Goal: Information Seeking & Learning: Find specific fact

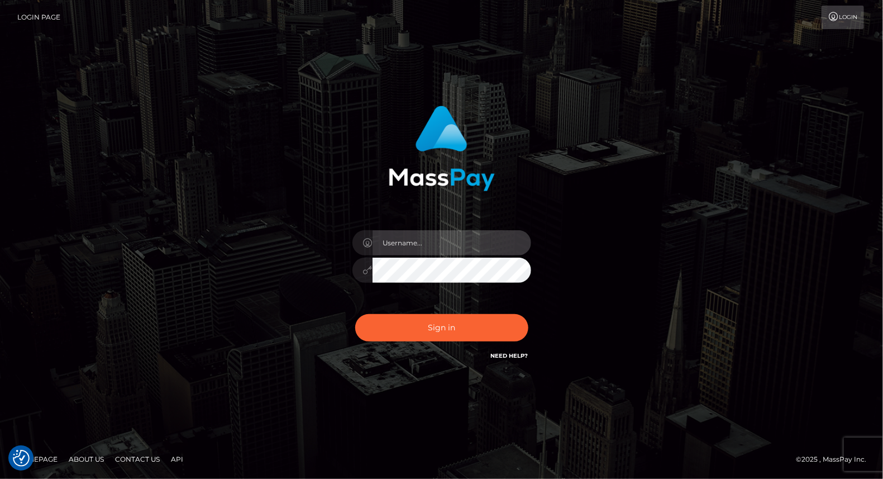
click at [442, 248] on input "text" at bounding box center [452, 242] width 159 height 25
type input "yjoshi"
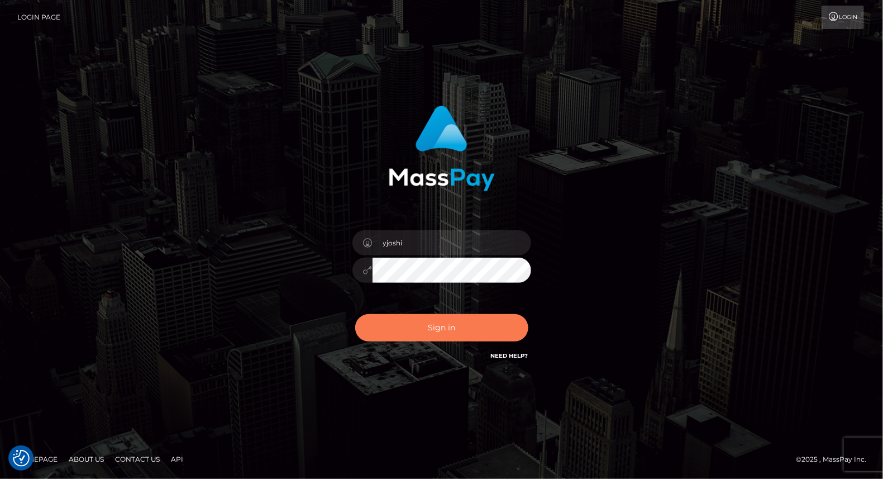
click at [421, 331] on button "Sign in" at bounding box center [441, 327] width 173 height 27
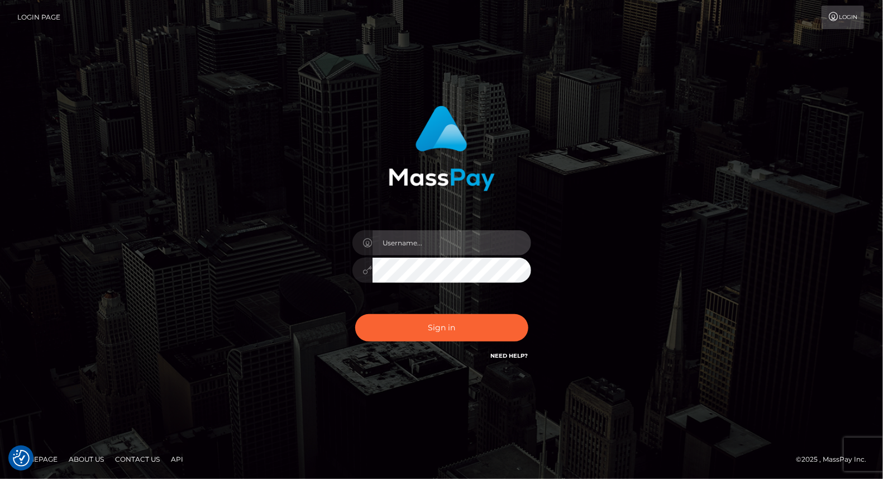
click at [431, 242] on input "text" at bounding box center [452, 242] width 159 height 25
type input "yjoshi"
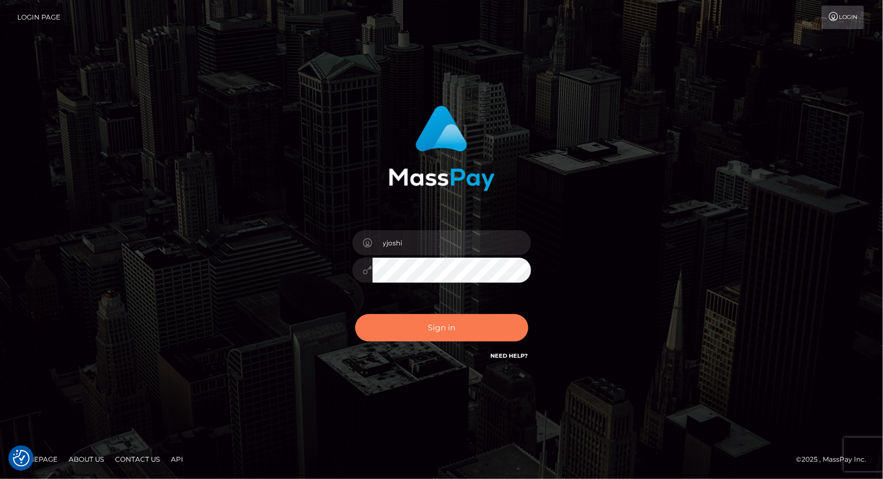
click at [449, 334] on button "Sign in" at bounding box center [441, 327] width 173 height 27
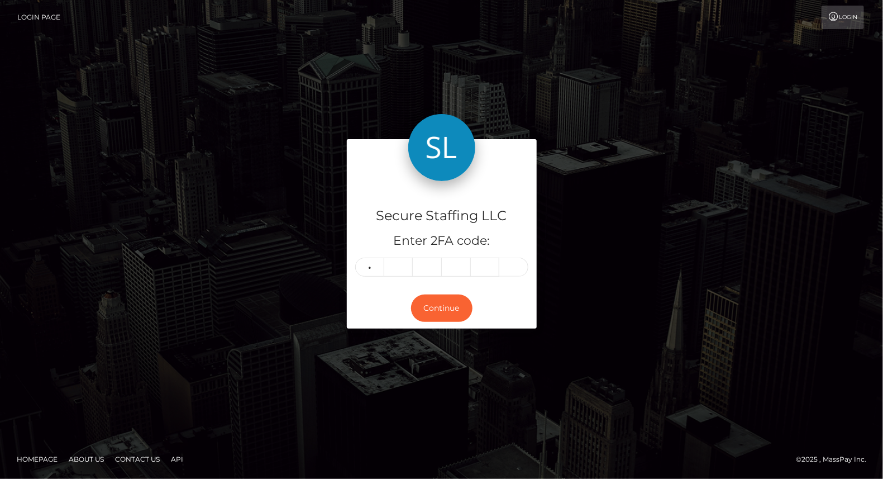
type input "4"
type input "3"
type input "6"
type input "1"
type input "4"
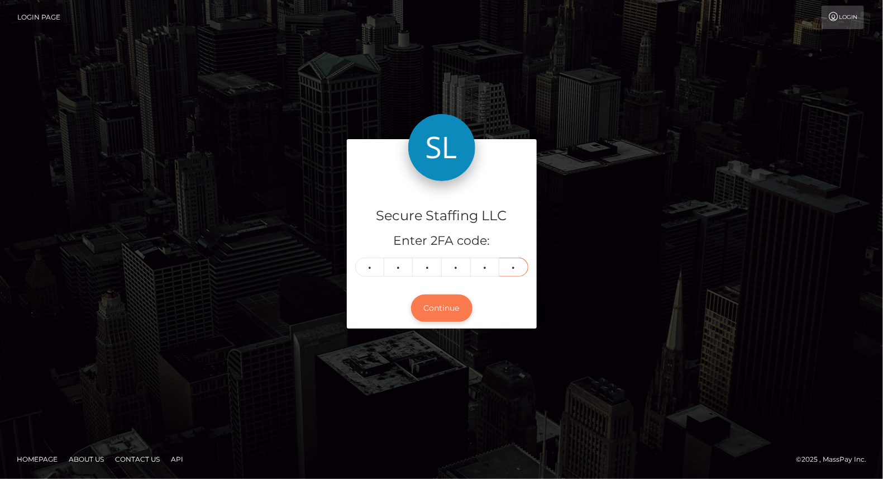
type input "2"
click at [457, 306] on button "Continue" at bounding box center [441, 307] width 61 height 27
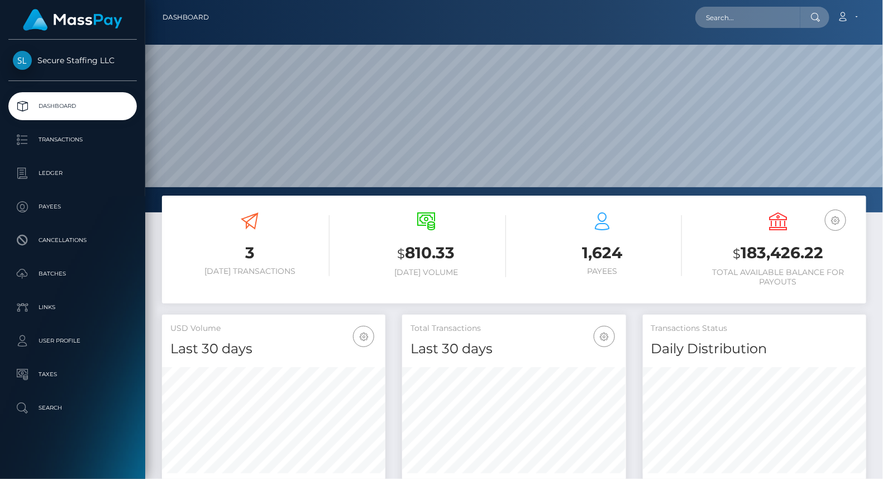
scroll to position [198, 224]
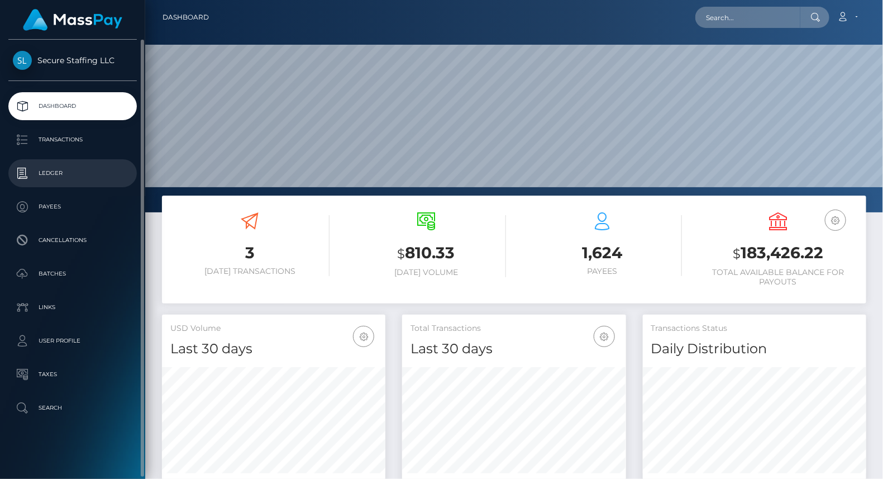
click at [60, 173] on p "Ledger" at bounding box center [73, 173] width 120 height 17
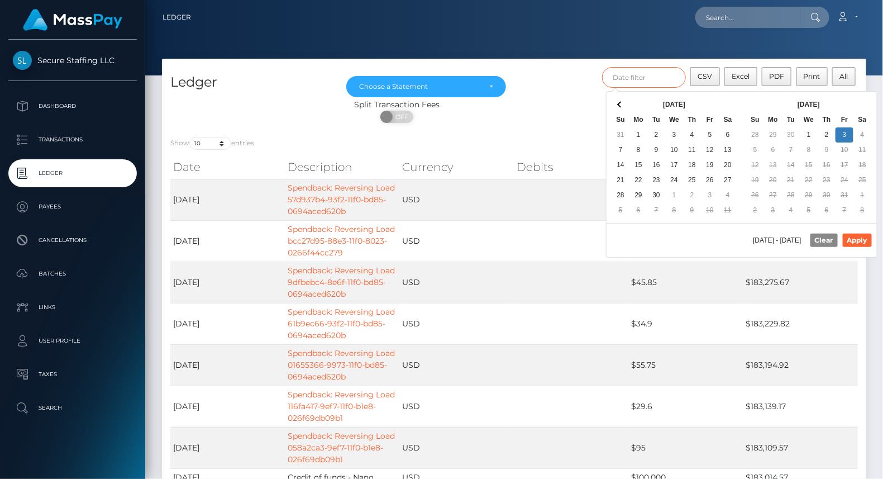
click at [633, 82] on input "text" at bounding box center [644, 77] width 84 height 21
click at [858, 235] on button "Apply" at bounding box center [857, 240] width 29 height 13
type input "[DATE] - [DATE]"
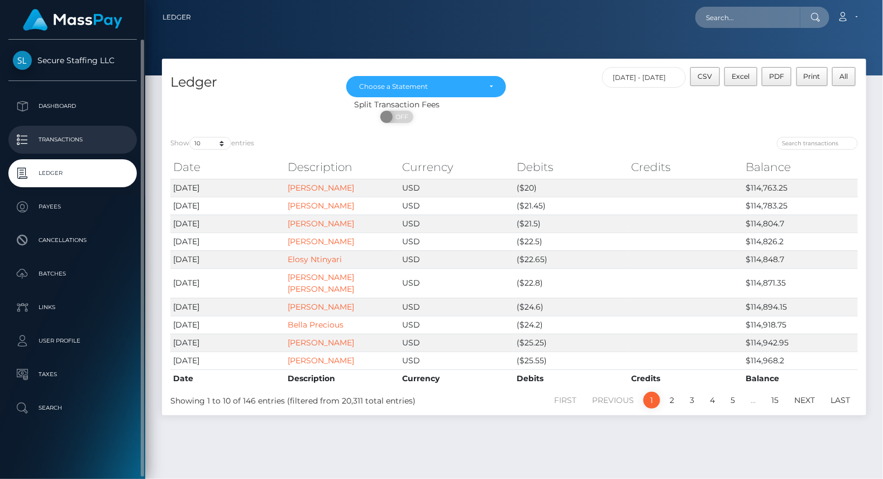
click at [72, 135] on p "Transactions" at bounding box center [73, 139] width 120 height 17
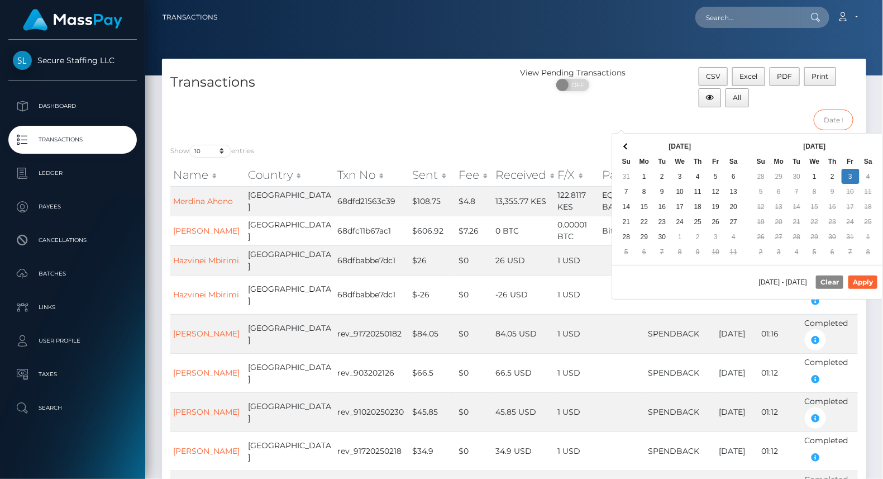
click at [840, 121] on input "text" at bounding box center [834, 120] width 40 height 21
click at [866, 275] on button "Apply" at bounding box center [863, 281] width 29 height 13
type input "09/10/2025 - 09/10/2025"
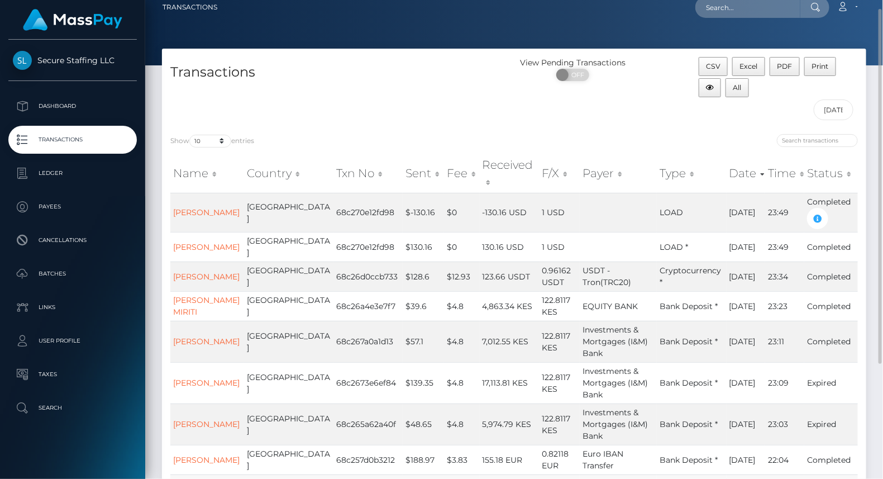
scroll to position [9, 0]
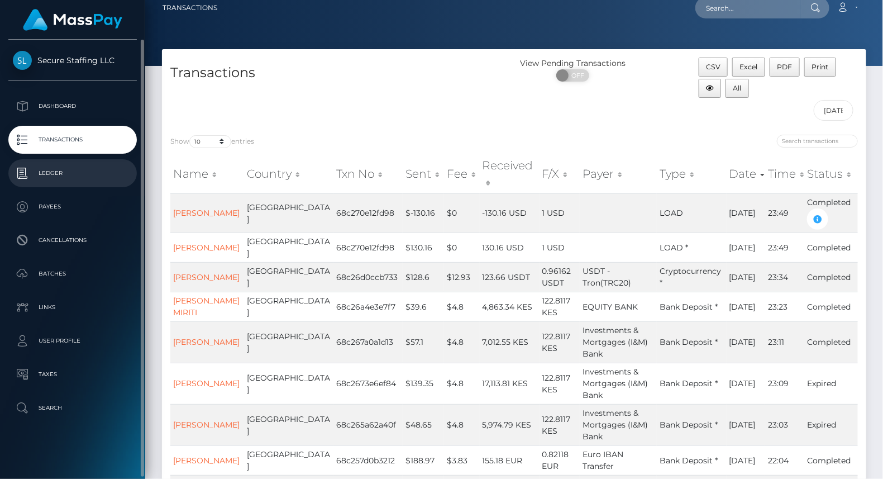
click at [63, 167] on p "Ledger" at bounding box center [73, 173] width 120 height 17
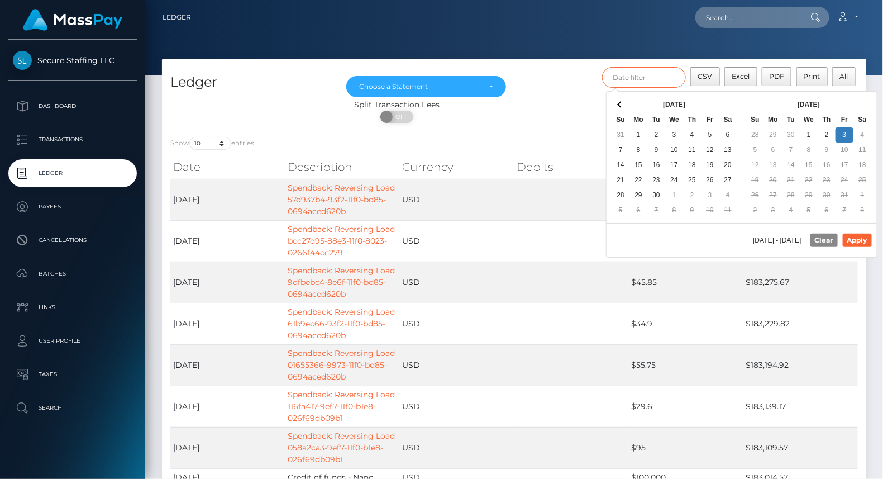
click at [642, 80] on input "text" at bounding box center [644, 77] width 84 height 21
click at [857, 236] on button "Apply" at bounding box center [857, 240] width 29 height 13
type input "[DATE] - [DATE]"
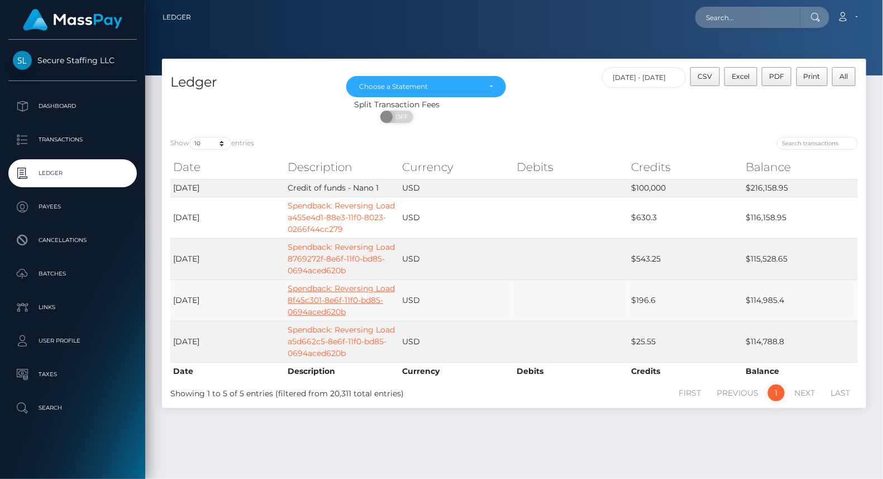
click at [337, 300] on link "Spendback: Reversing Load 8f45c301-8e6f-11f0-bd85-0694aced620b" at bounding box center [341, 300] width 107 height 34
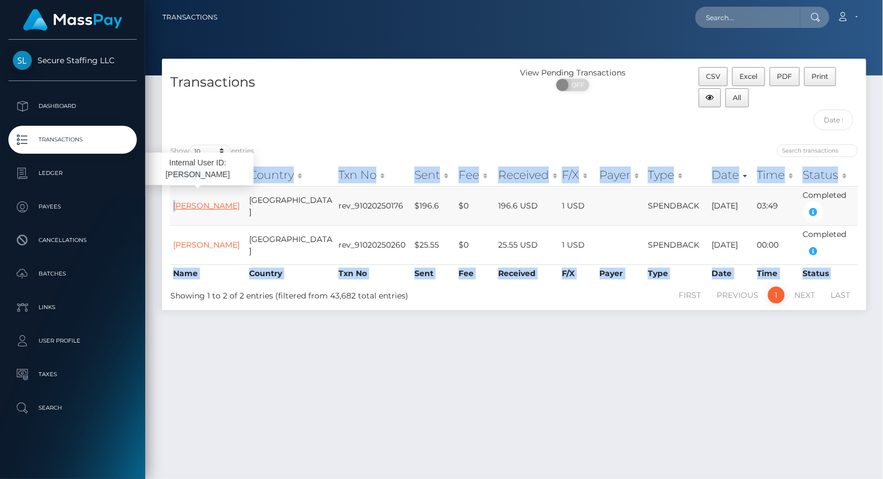
drag, startPoint x: 169, startPoint y: 193, endPoint x: 177, endPoint y: 195, distance: 7.6
click at [177, 195] on div "Name Country Txn No Sent Fee Received F/X Payer Type Date Time Status Name Coun…" at bounding box center [514, 222] width 705 height 125
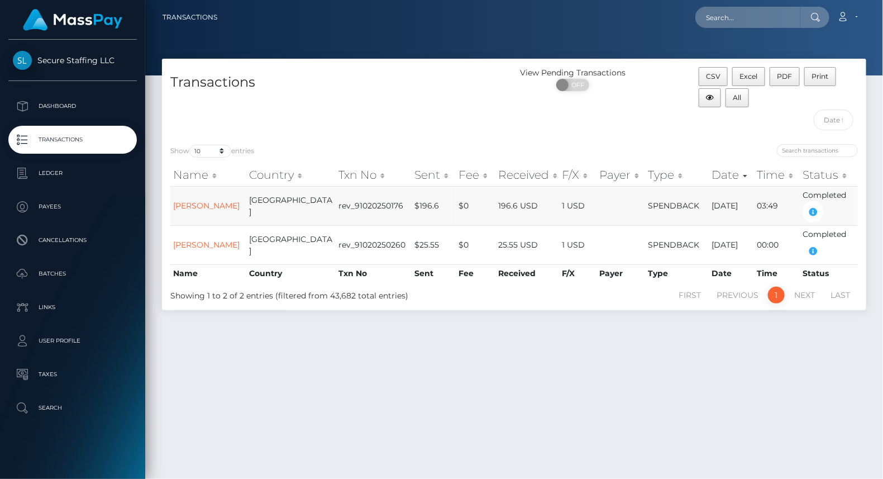
click at [336, 221] on td "rev_91020250176" at bounding box center [374, 205] width 77 height 39
drag, startPoint x: 171, startPoint y: 193, endPoint x: 208, endPoint y: 215, distance: 42.8
click at [208, 215] on td "ALEXANDRA VASILEVNA GAEVA" at bounding box center [208, 205] width 76 height 39
copy link "ALEXANDRA VASILEVNA GAEVA"
click at [603, 388] on div "Transactions View Pending Transactions ON OFF CSV Excel PDF Print All Show 10 2…" at bounding box center [514, 264] width 738 height 410
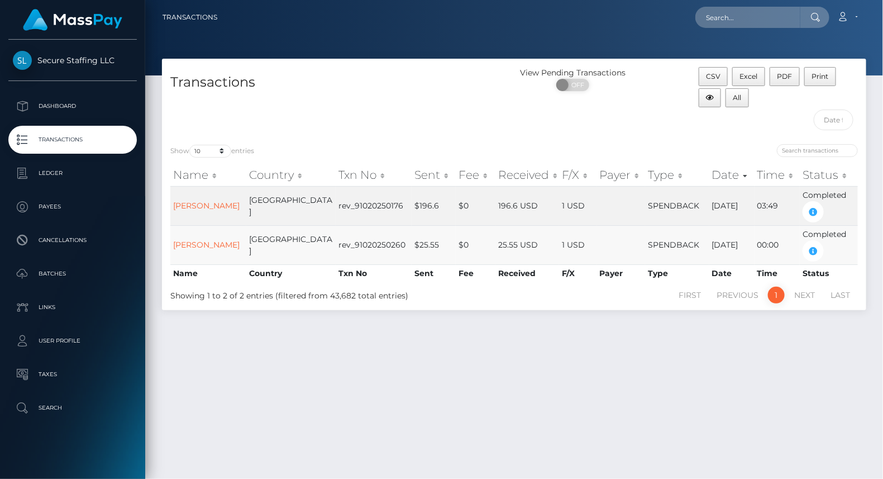
drag, startPoint x: 172, startPoint y: 239, endPoint x: 224, endPoint y: 254, distance: 54.0
click at [224, 254] on td "NADEZHDA LESHCHEVA" at bounding box center [208, 244] width 76 height 39
copy link "NADEZHDA LESHCHEVA"
click at [567, 144] on div at bounding box center [691, 152] width 336 height 16
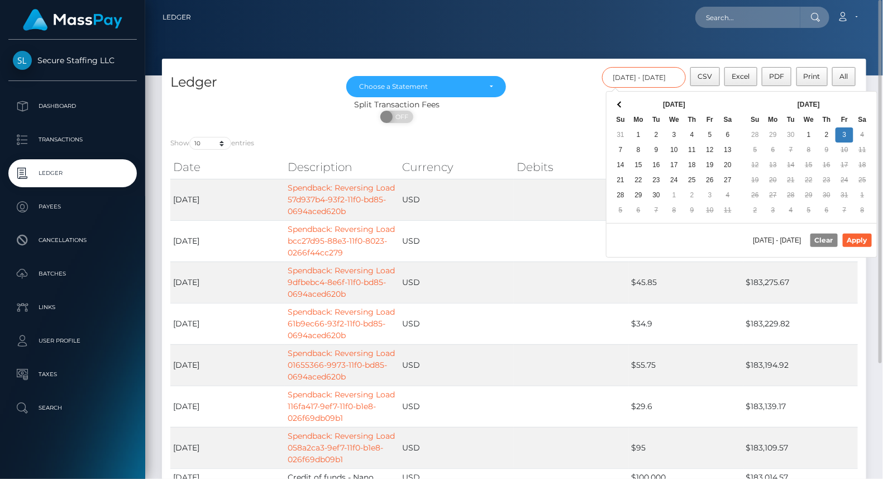
click at [649, 73] on input "09/11/2025 - 09/12/2025" at bounding box center [644, 77] width 84 height 21
click at [854, 234] on button "Apply" at bounding box center [857, 240] width 29 height 13
click at [669, 78] on input "[DATE] - [DATE]" at bounding box center [644, 77] width 84 height 21
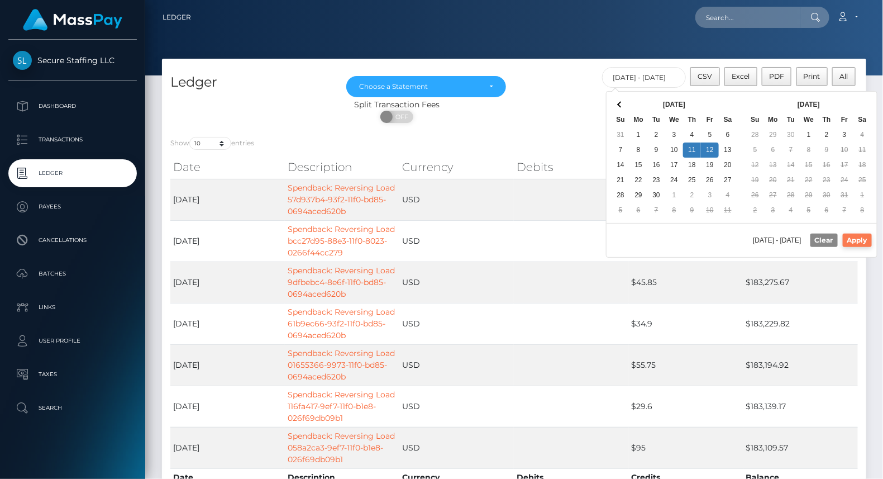
click at [849, 241] on button "Apply" at bounding box center [857, 240] width 29 height 13
type input "09/11/2025 - 09/12/2025"
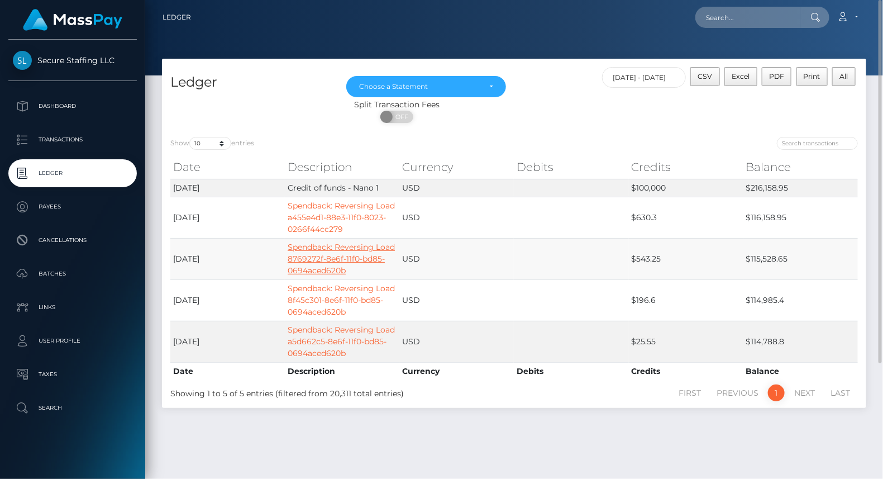
click at [330, 256] on link "Spendback: Reversing Load 8769272f-8e6f-11f0-bd85-0694aced620b" at bounding box center [341, 259] width 107 height 34
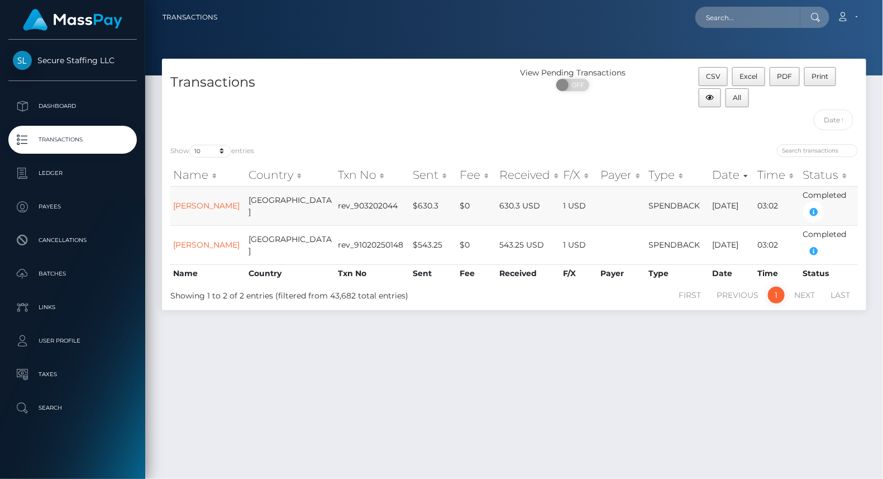
drag, startPoint x: 171, startPoint y: 194, endPoint x: 229, endPoint y: 224, distance: 64.7
click at [229, 224] on td "[PERSON_NAME]" at bounding box center [208, 205] width 76 height 39
copy link "MARIIA Dmitrievna ZAKHAROVA"
click at [634, 122] on div "View Pending Transactions ON OFF" at bounding box center [603, 101] width 176 height 69
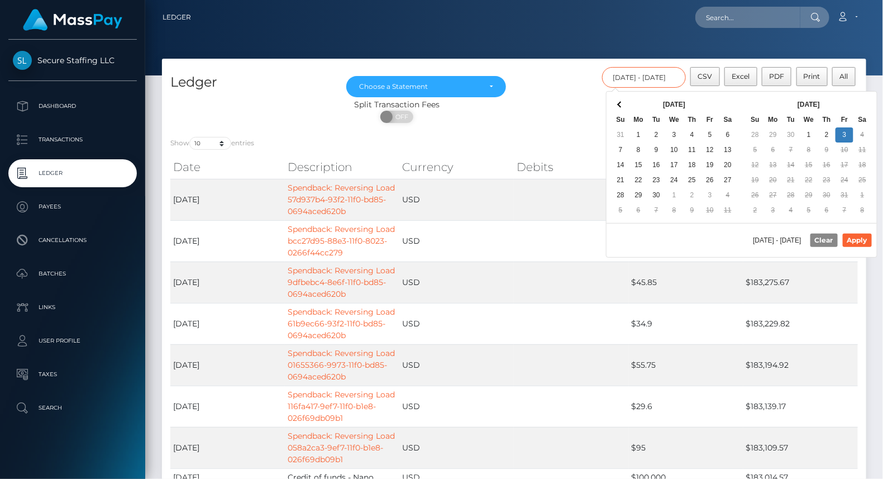
click at [648, 77] on input "09/11/2025 - 09/12/2025" at bounding box center [644, 77] width 84 height 21
click at [856, 237] on button "Apply" at bounding box center [857, 240] width 29 height 13
type input "[DATE] - [DATE]"
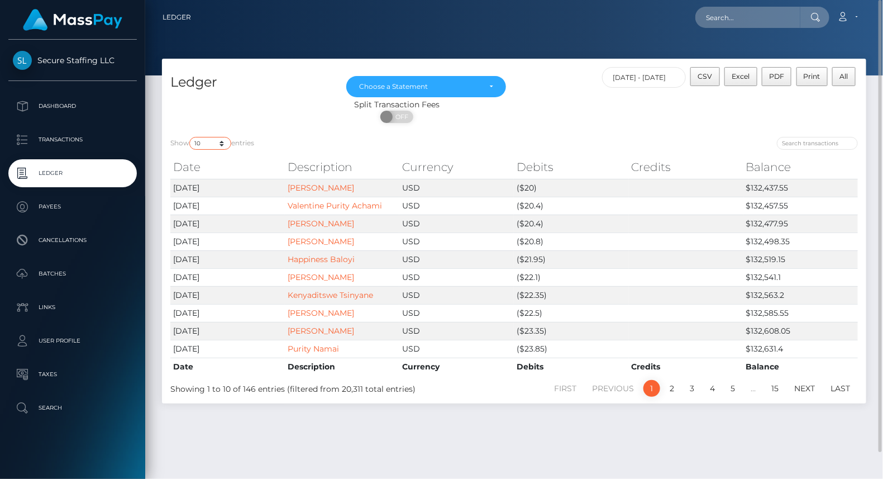
click at [219, 141] on select "10 25 50 100 250" at bounding box center [210, 143] width 42 height 13
select select "250"
click at [191, 137] on select "10 25 50 100 250" at bounding box center [210, 143] width 42 height 13
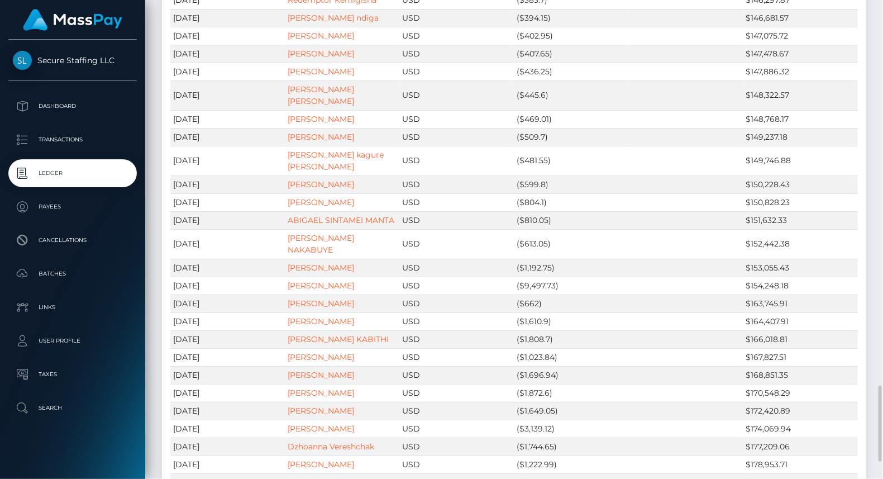
scroll to position [2531, 0]
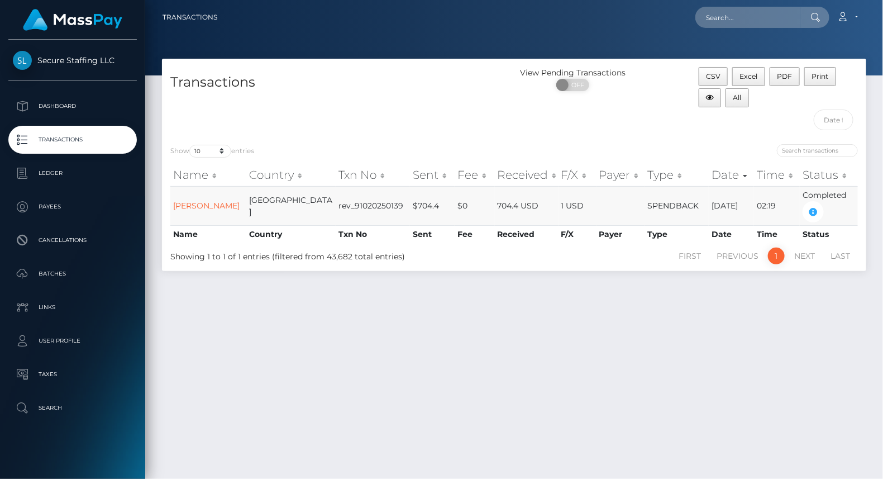
drag, startPoint x: 171, startPoint y: 193, endPoint x: 223, endPoint y: 222, distance: 59.5
click at [223, 222] on td "[PERSON_NAME]" at bounding box center [208, 205] width 76 height 39
copy link "[PERSON_NAME]"
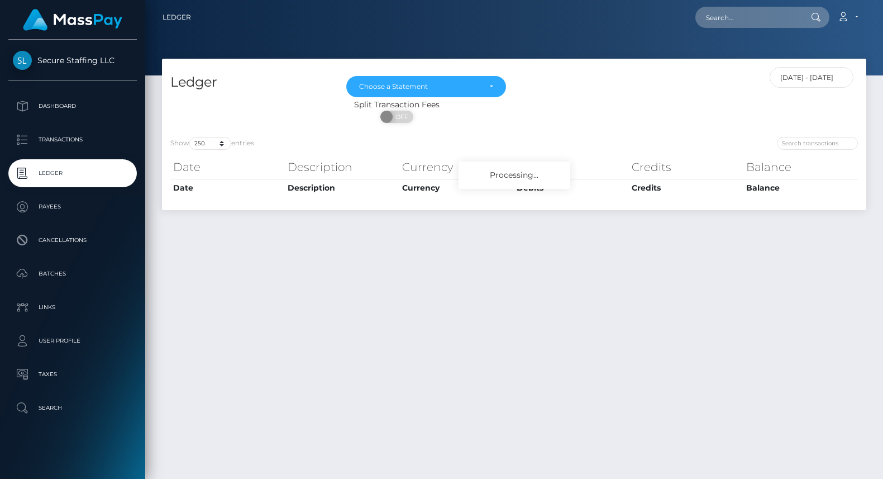
select select "250"
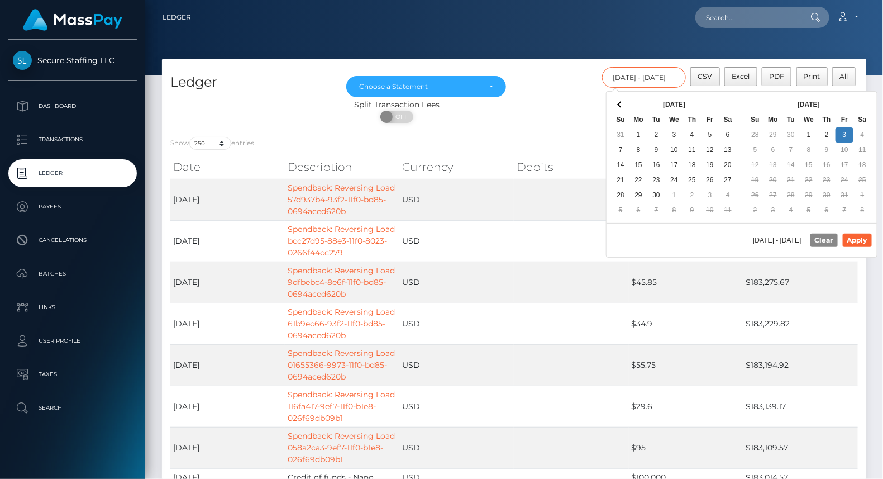
click at [654, 80] on input "[DATE] - [DATE]" at bounding box center [644, 77] width 84 height 21
click at [857, 237] on button "Apply" at bounding box center [857, 240] width 29 height 13
type input "[DATE] - [DATE]"
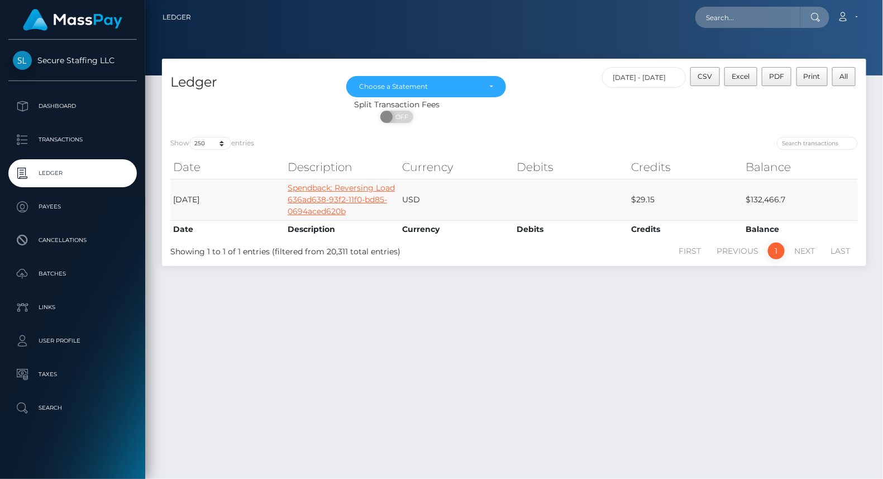
click at [300, 189] on link "Spendback: Reversing Load 636ad638-93f2-11f0-bd85-0694aced620b" at bounding box center [341, 200] width 107 height 34
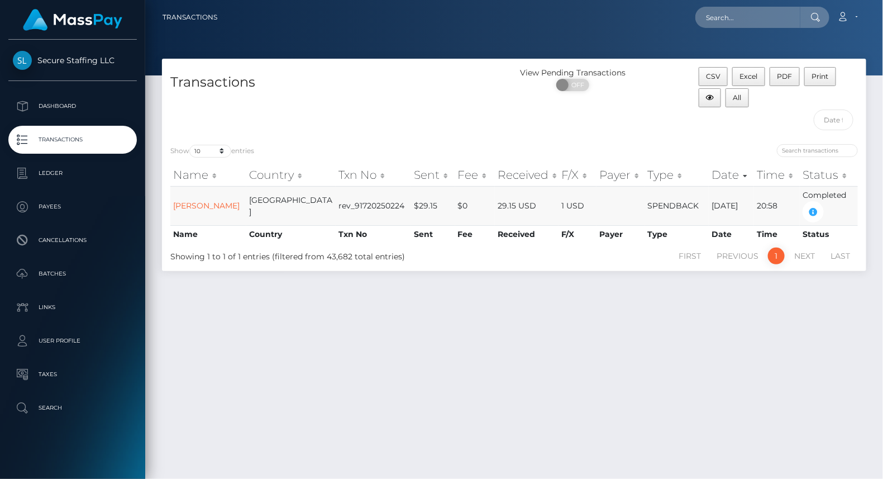
drag, startPoint x: 172, startPoint y: 191, endPoint x: 230, endPoint y: 222, distance: 66.3
click at [230, 222] on td "DARYA VADIMOVNA FOMCHENKO" at bounding box center [208, 205] width 76 height 39
copy link "DARYA VADIMOVNA FOMCHENKO"
click at [592, 125] on div "View Pending Transactions ON OFF" at bounding box center [603, 101] width 176 height 69
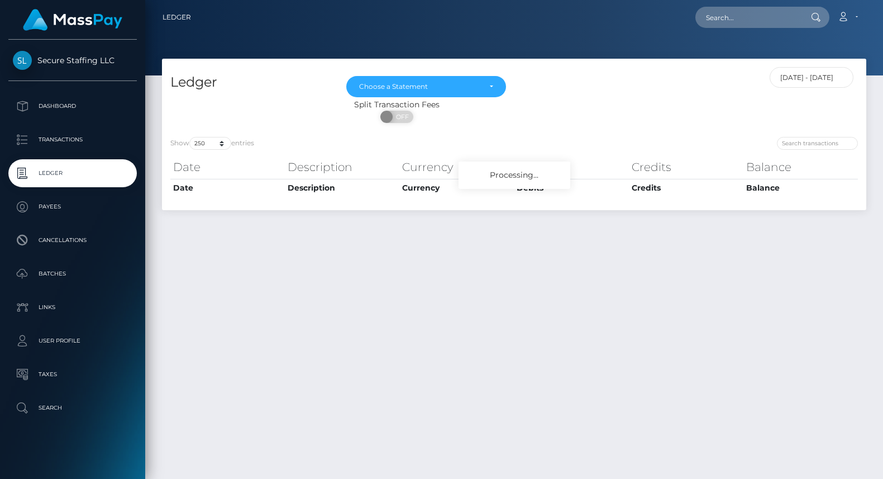
select select "250"
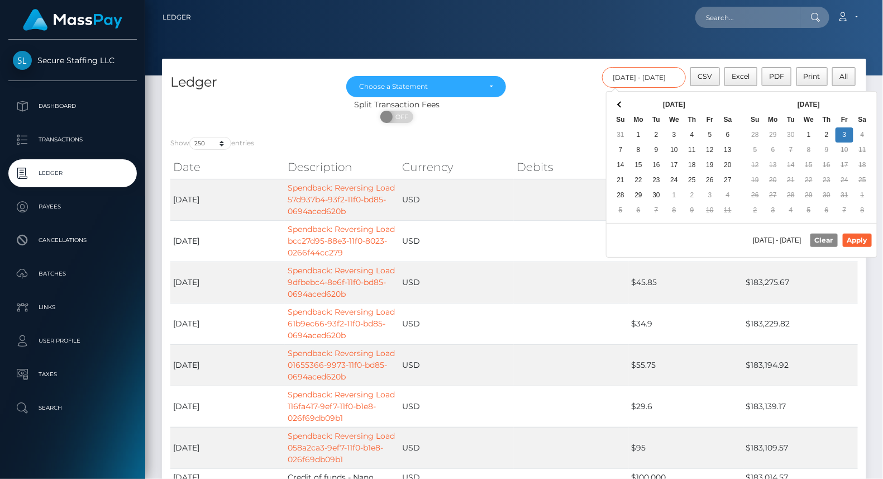
click at [652, 79] on input "09/18/2025 - 09/18/2025" at bounding box center [644, 77] width 84 height 21
click at [863, 237] on button "Apply" at bounding box center [857, 240] width 29 height 13
type input "09/22/2025 - 09/22/2025"
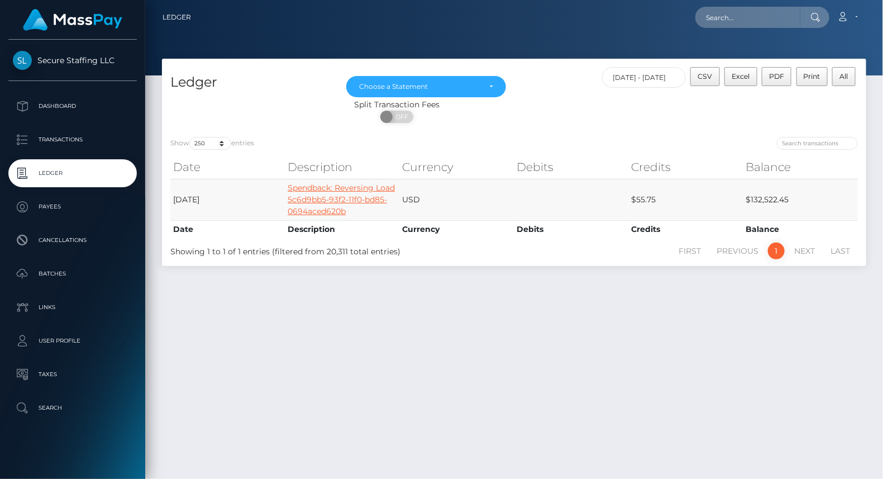
click at [330, 189] on link "Spendback: Reversing Load 5c6d9bb5-93f2-11f0-bd85-0694aced620b" at bounding box center [341, 200] width 107 height 34
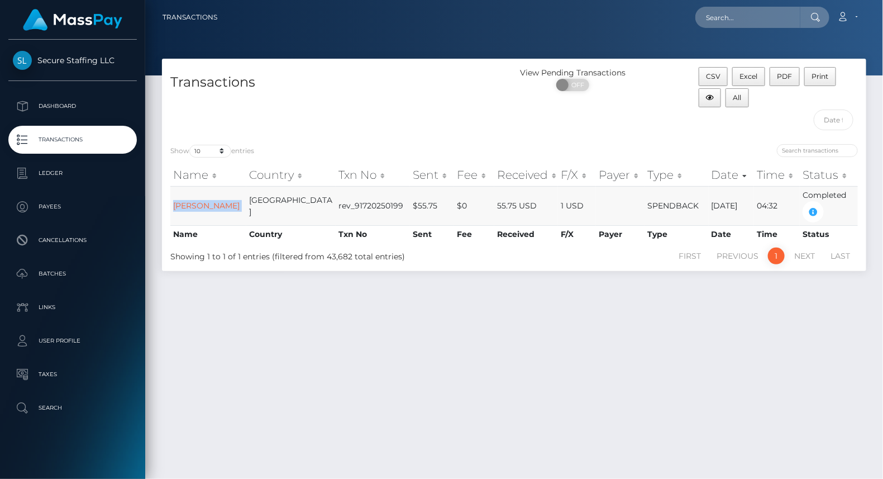
drag, startPoint x: 172, startPoint y: 203, endPoint x: 227, endPoint y: 203, distance: 54.8
click at [227, 203] on tr "Mercy Akeyo Kenya rev_91720250199 $55.75 $0 55.75 USD 1 USD SPENDBACK 09/22/25 …" at bounding box center [514, 205] width 688 height 39
copy link "Mercy Akeyo"
click at [562, 119] on div "View Pending Transactions ON OFF" at bounding box center [603, 101] width 176 height 69
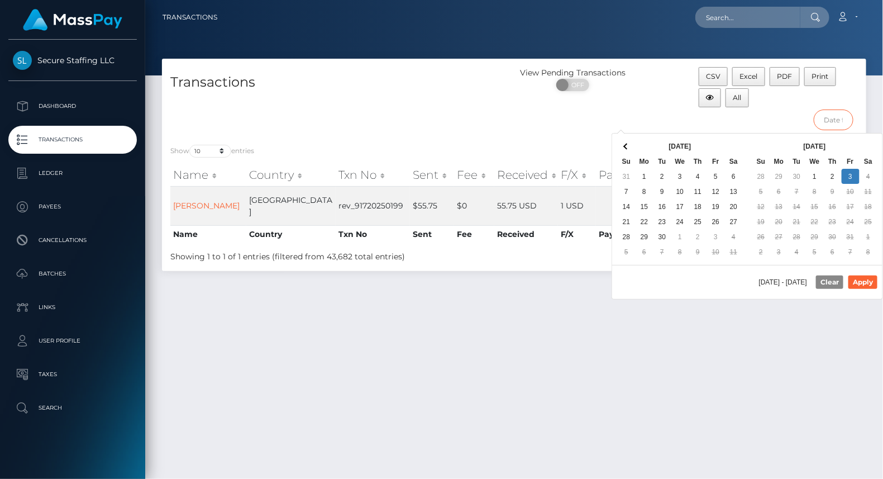
click at [838, 122] on input "text" at bounding box center [834, 120] width 40 height 21
click at [871, 276] on button "Apply" at bounding box center [863, 281] width 29 height 13
type input "09/24/2025 - 09/24/2025"
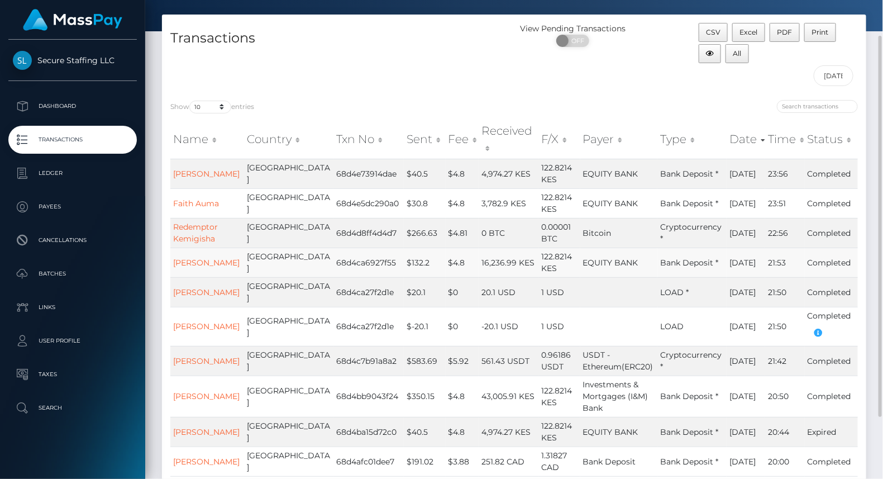
scroll to position [43, 0]
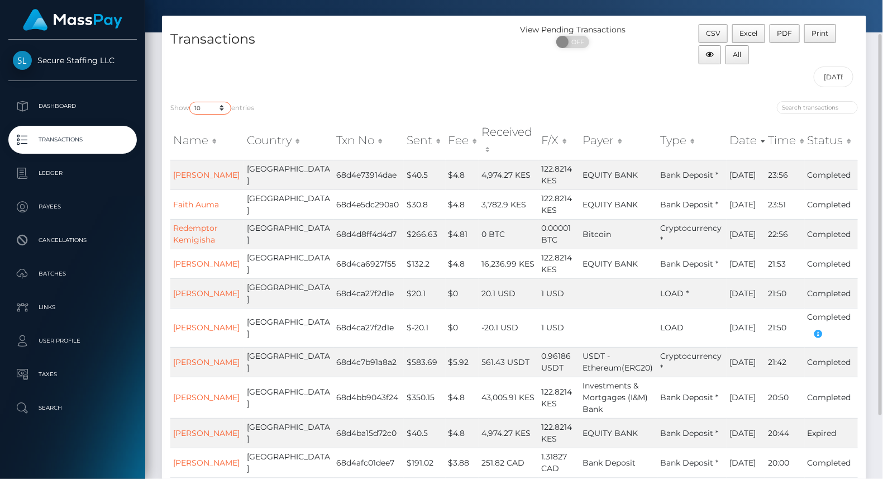
click at [223, 104] on select "10 25 50 100 250 500 1,000 3,500" at bounding box center [210, 108] width 42 height 13
select select "3500"
click at [191, 102] on select "10 25 50 100 250 500 1,000 3,500" at bounding box center [210, 108] width 42 height 13
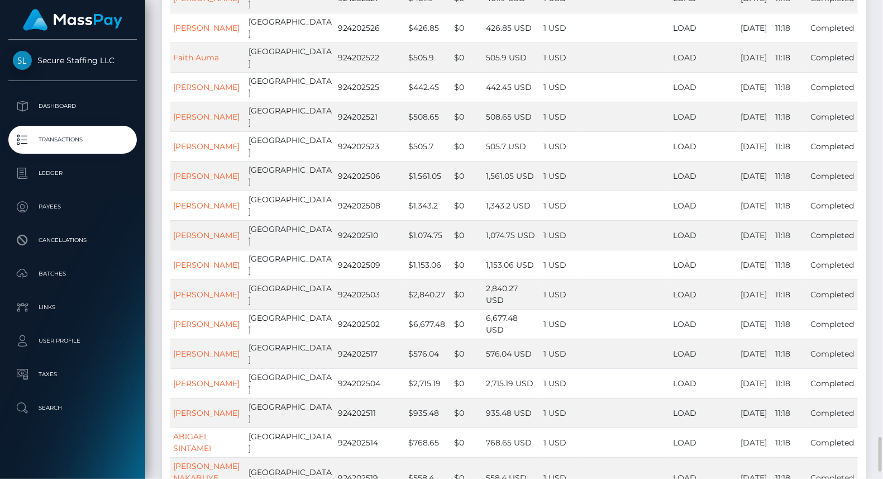
scroll to position [5973, 0]
drag, startPoint x: 174, startPoint y: 267, endPoint x: 208, endPoint y: 284, distance: 38.0
drag, startPoint x: 172, startPoint y: 267, endPoint x: 213, endPoint y: 288, distance: 46.7
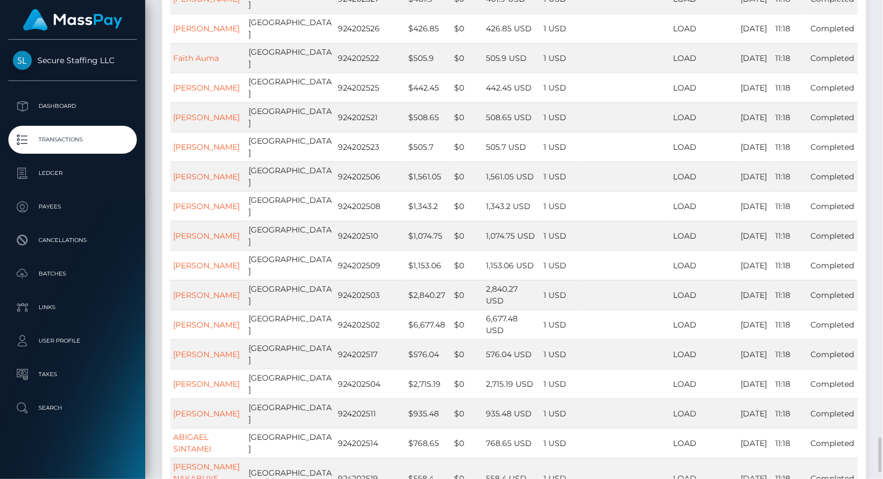
copy link "GLORINE MWANGALE MATATI"
drag, startPoint x: 169, startPoint y: 305, endPoint x: 190, endPoint y: 317, distance: 23.8
click at [190, 317] on body "Secure Staffing LLC Dashboard Transactions Ledger Payees Batches" at bounding box center [441, 239] width 883 height 479
drag, startPoint x: 173, startPoint y: 306, endPoint x: 201, endPoint y: 320, distance: 31.0
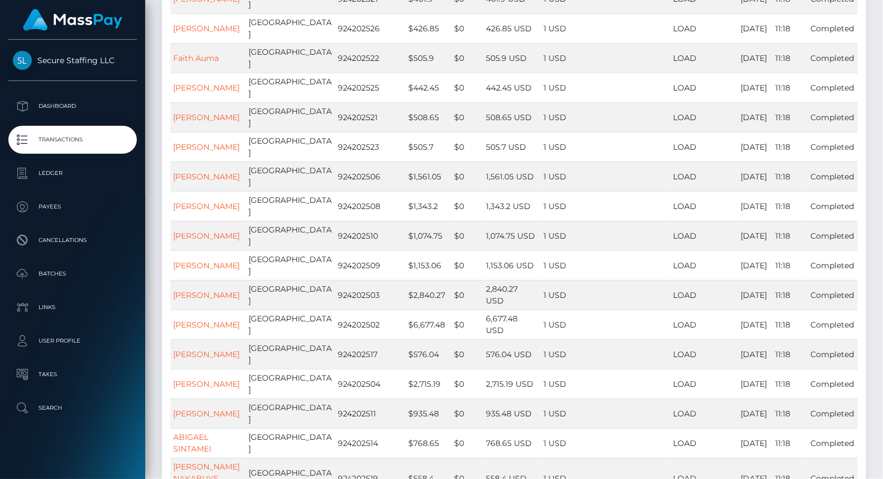
drag, startPoint x: 173, startPoint y: 305, endPoint x: 196, endPoint y: 316, distance: 25.5
drag, startPoint x: 170, startPoint y: 306, endPoint x: 190, endPoint y: 314, distance: 21.6
click at [190, 314] on body "Secure Staffing LLC Dashboard Transactions Ledger Payees Batches" at bounding box center [441, 239] width 883 height 479
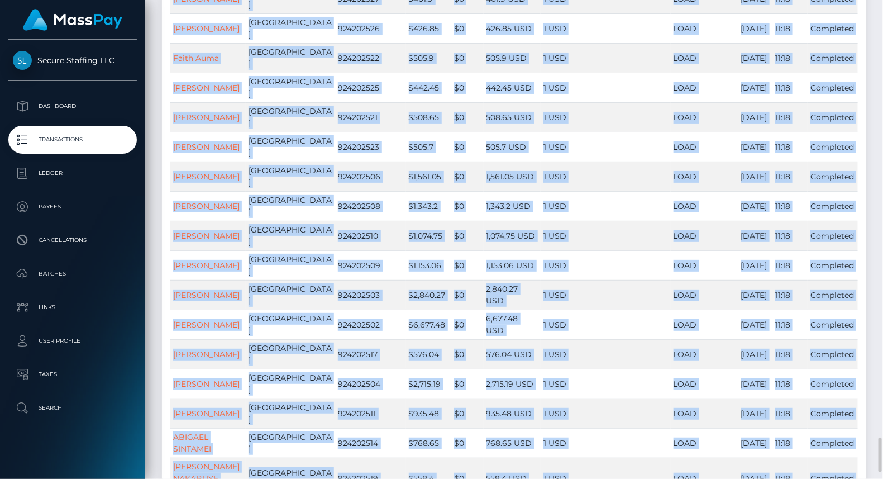
click at [187, 307] on body "Secure Staffing LLC Dashboard Transactions Ledger Payees Batches" at bounding box center [441, 239] width 883 height 479
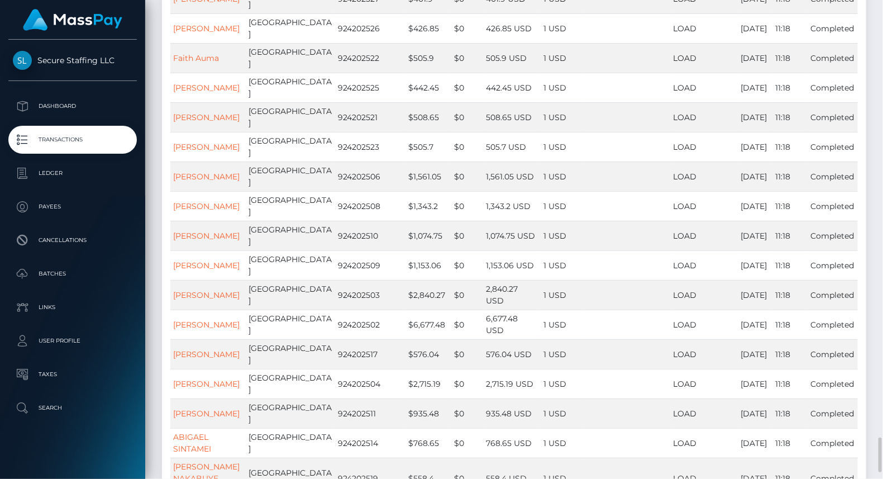
drag, startPoint x: 172, startPoint y: 308, endPoint x: 194, endPoint y: 306, distance: 22.5
click at [194, 306] on body "Secure Staffing LLC Dashboard Transactions Ledger Payees Batches" at bounding box center [441, 239] width 883 height 479
drag, startPoint x: 204, startPoint y: 330, endPoint x: 183, endPoint y: 326, distance: 21.7
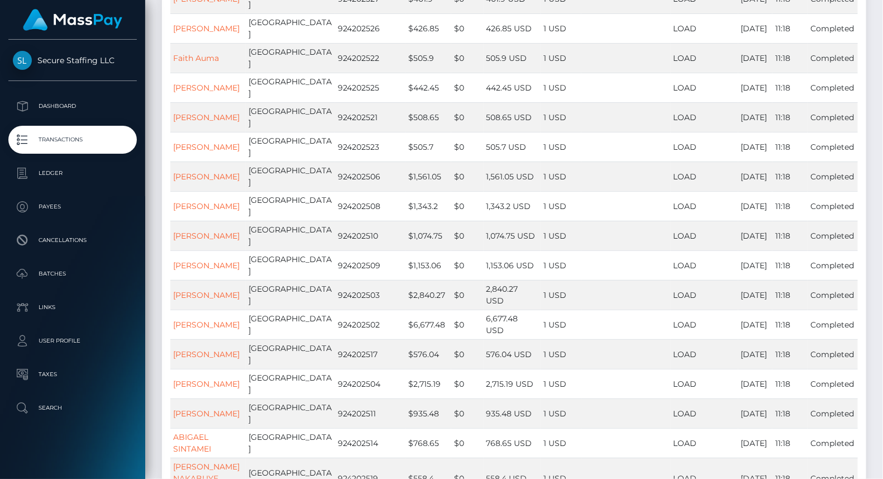
click at [183, 326] on body "Secure Staffing LLC Dashboard Transactions Ledger Payees Batches" at bounding box center [441, 239] width 883 height 479
drag, startPoint x: 170, startPoint y: 306, endPoint x: 203, endPoint y: 320, distance: 35.6
click at [203, 320] on body "Secure Staffing LLC Dashboard Transactions Ledger Payees Batches" at bounding box center [441, 239] width 883 height 479
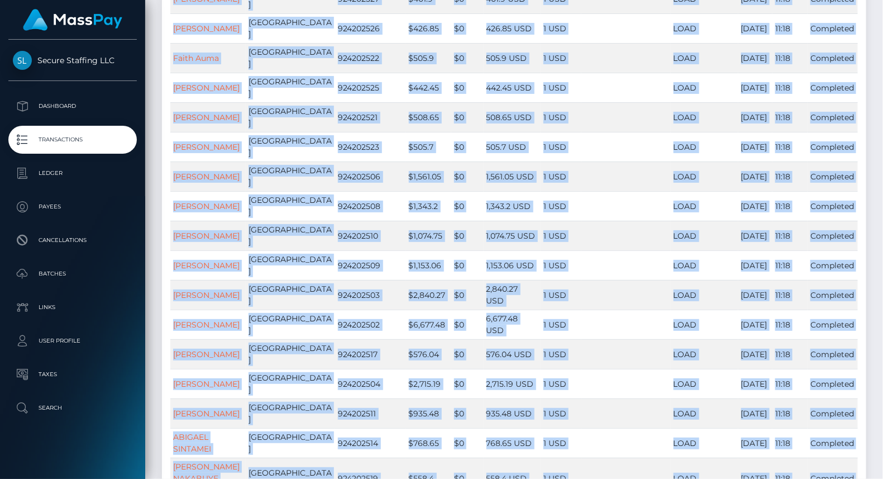
drag, startPoint x: 168, startPoint y: 347, endPoint x: 191, endPoint y: 360, distance: 26.5
click at [191, 360] on body "Secure Staffing LLC Dashboard Transactions Ledger Payees Batches" at bounding box center [441, 239] width 883 height 479
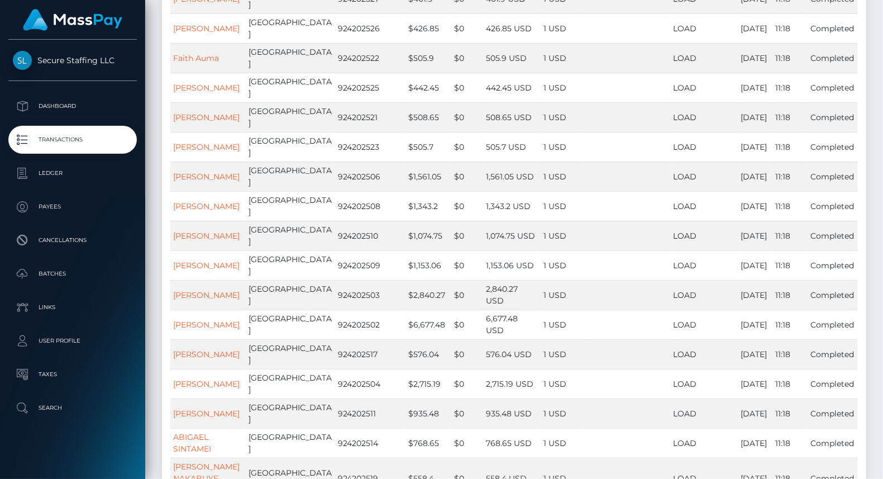
drag, startPoint x: 173, startPoint y: 348, endPoint x: 207, endPoint y: 363, distance: 36.8
drag, startPoint x: 175, startPoint y: 348, endPoint x: 211, endPoint y: 365, distance: 40.0
drag, startPoint x: 211, startPoint y: 372, endPoint x: 164, endPoint y: 360, distance: 48.4
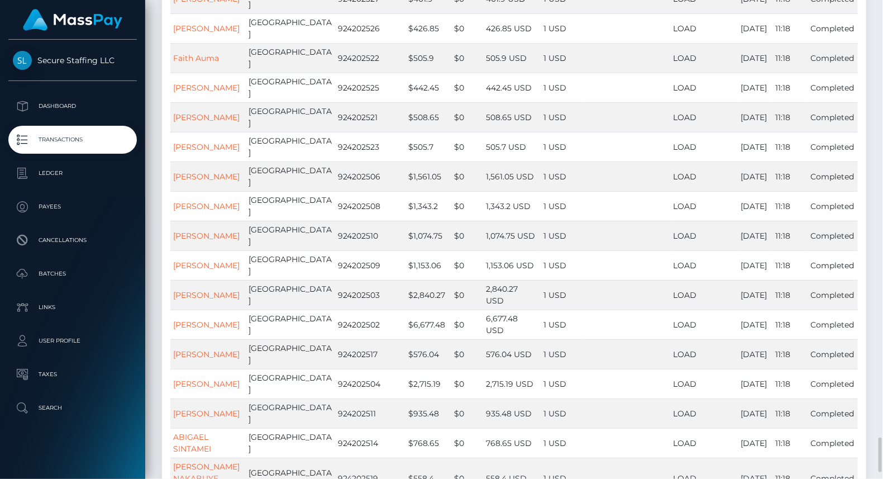
drag, startPoint x: 174, startPoint y: 346, endPoint x: 198, endPoint y: 353, distance: 25.1
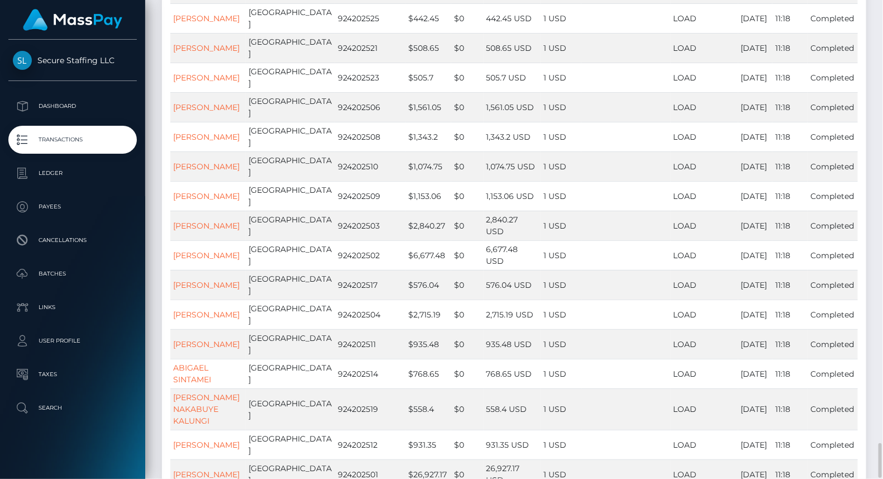
scroll to position [6043, 0]
drag, startPoint x: 208, startPoint y: 384, endPoint x: 179, endPoint y: 382, distance: 29.1
click at [179, 382] on body "Secure Staffing LLC Dashboard Transactions Ledger Payees Batches" at bounding box center [441, 239] width 883 height 479
drag, startPoint x: 174, startPoint y: 361, endPoint x: 196, endPoint y: 365, distance: 22.8
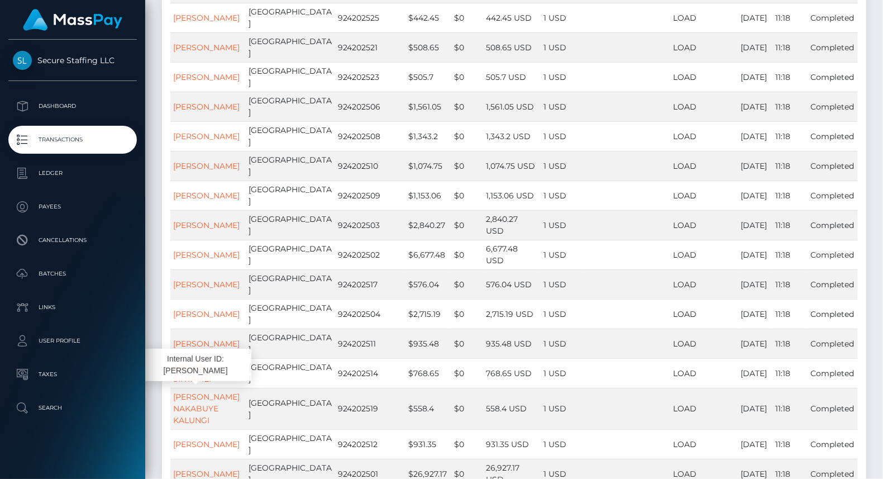
drag, startPoint x: 172, startPoint y: 359, endPoint x: 215, endPoint y: 371, distance: 44.6
click at [215, 371] on body "Secure Staffing LLC Dashboard Transactions Ledger Payees Batches" at bounding box center [441, 239] width 883 height 479
copy body "Iaroslav Antonovich Grigorev Russia rev_903202080 $195.05 $0 195.05 USD 1 USD S…"
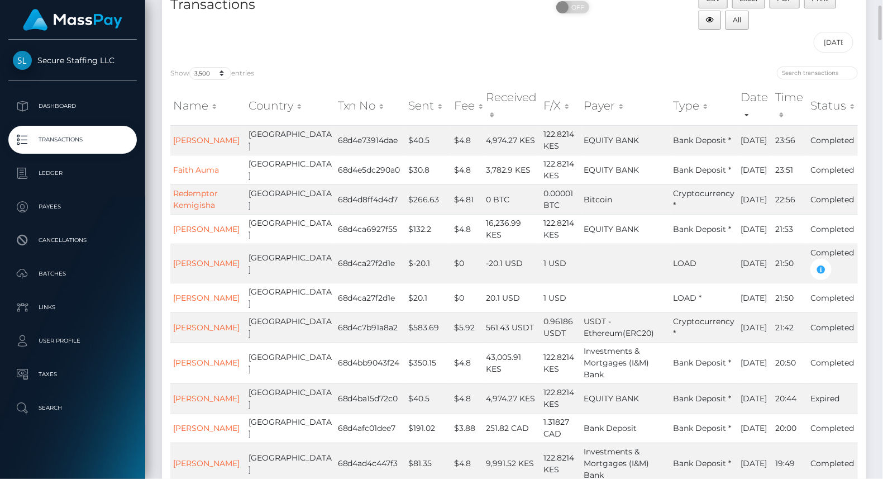
scroll to position [19, 0]
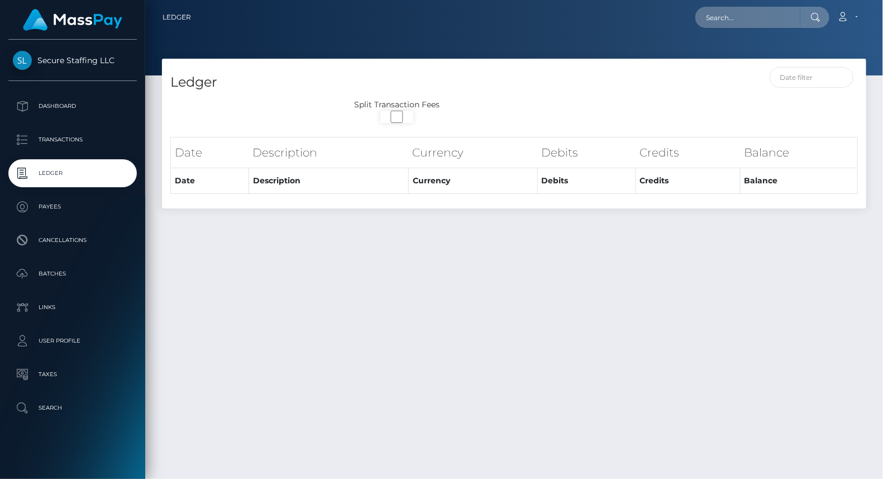
select select
select select "250"
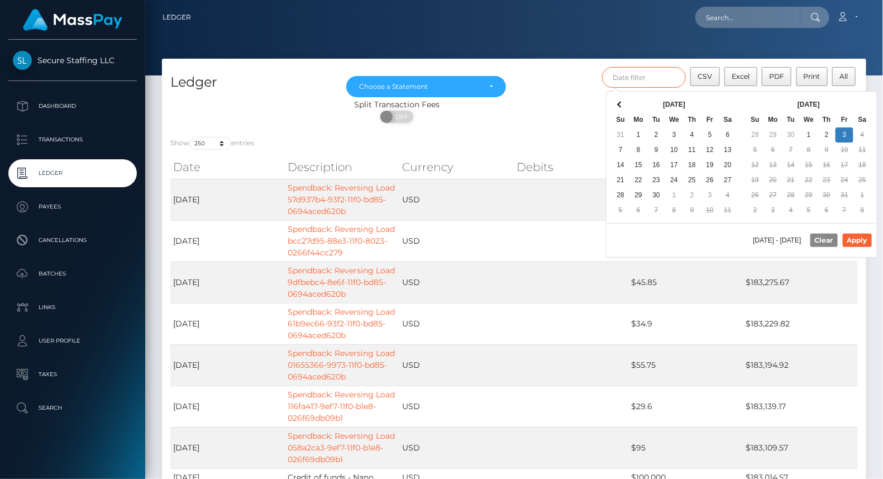
click at [674, 79] on input "text" at bounding box center [644, 77] width 84 height 21
click at [869, 239] on button "Apply" at bounding box center [857, 240] width 29 height 13
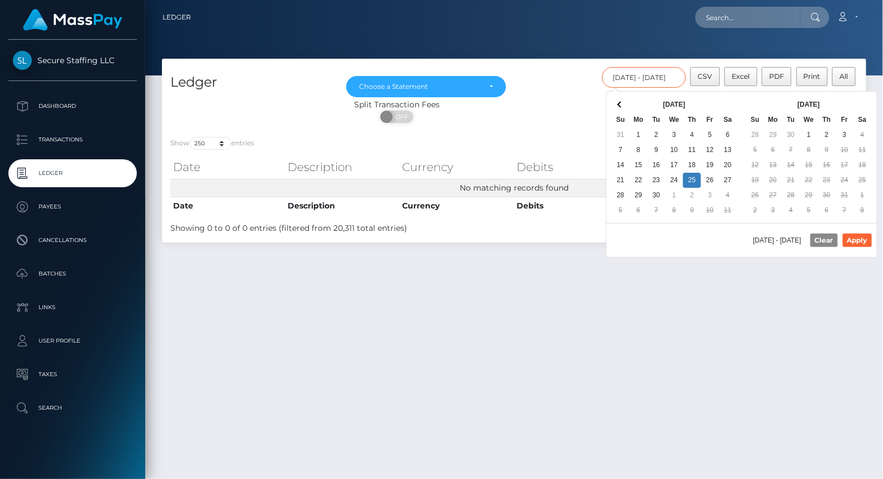
click at [641, 73] on input "[DATE] - [DATE]" at bounding box center [644, 77] width 84 height 21
click at [855, 237] on button "Apply" at bounding box center [857, 240] width 29 height 13
type input "[DATE] - [DATE]"
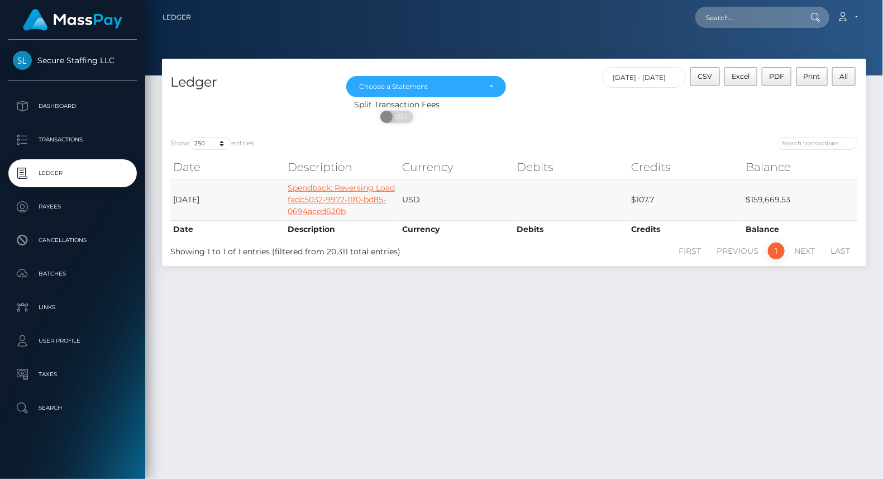
click at [358, 196] on link "Spendback: Reversing Load fadc5032-9972-11f0-bd85-0694aced620b" at bounding box center [341, 200] width 107 height 34
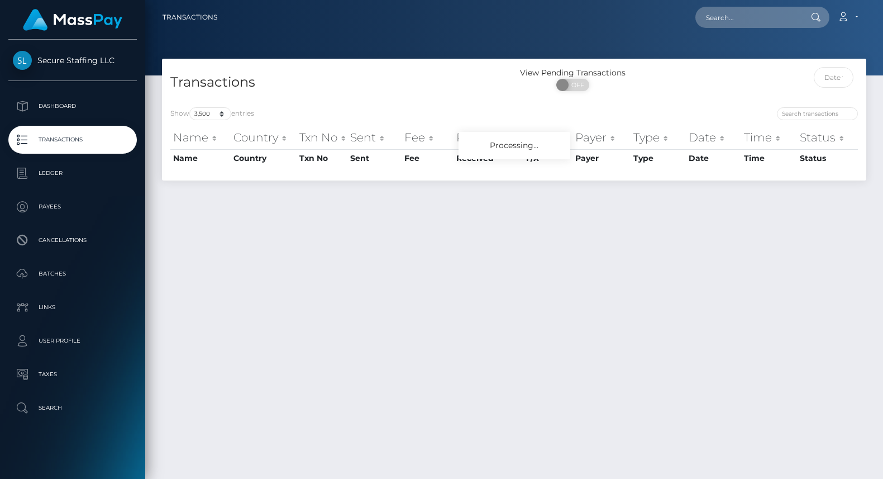
select select "3500"
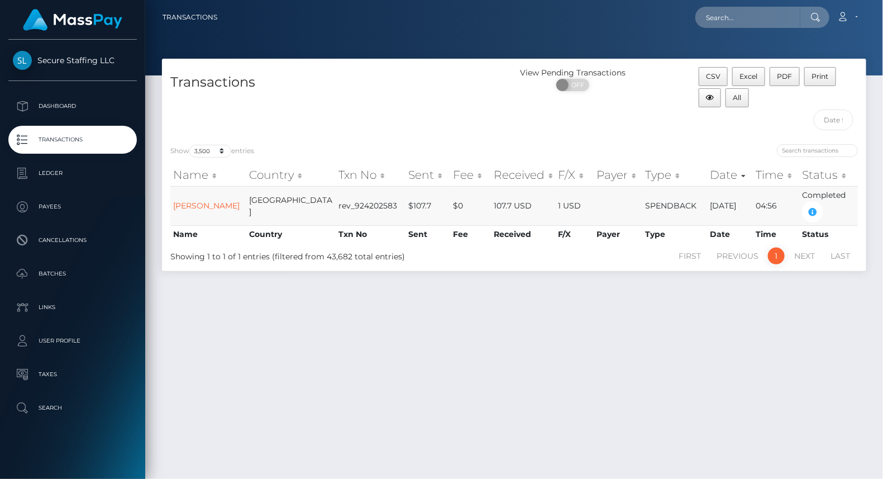
drag, startPoint x: 171, startPoint y: 197, endPoint x: 223, endPoint y: 213, distance: 54.4
click at [223, 213] on td "Alexandra Martyusheva" at bounding box center [208, 205] width 76 height 39
copy link "Alexandra Martyusheva"
